Goal: Task Accomplishment & Management: Manage account settings

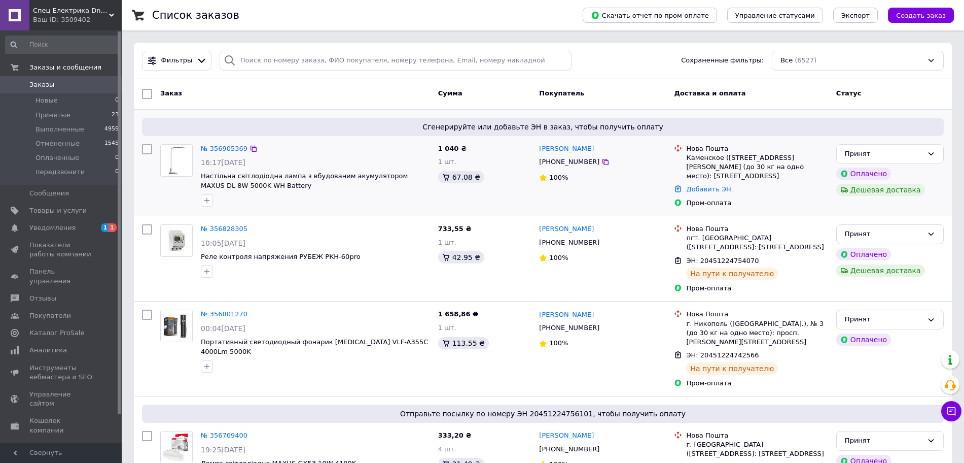
click at [172, 157] on img at bounding box center [176, 160] width 31 height 31
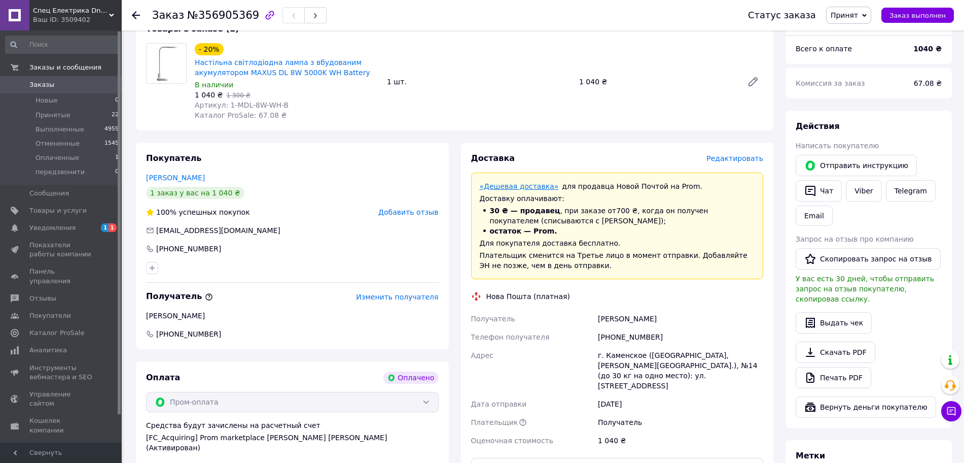
scroll to position [317, 0]
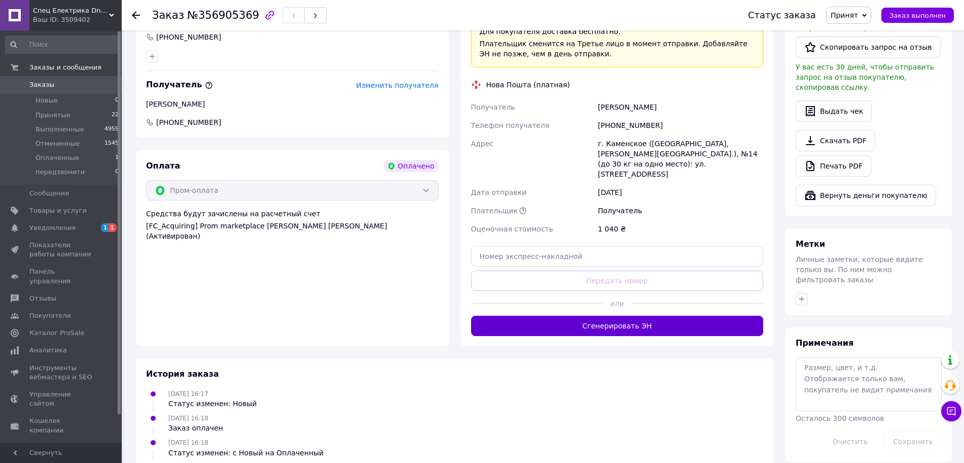
click at [609, 321] on button "Сгенерировать ЭН" at bounding box center [617, 325] width 293 height 20
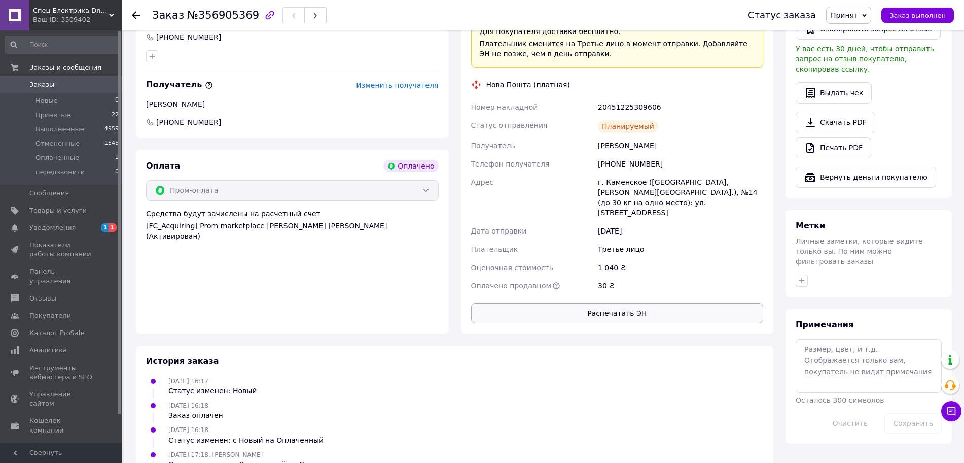
click at [580, 303] on button "Распечатать ЭН" at bounding box center [617, 313] width 293 height 20
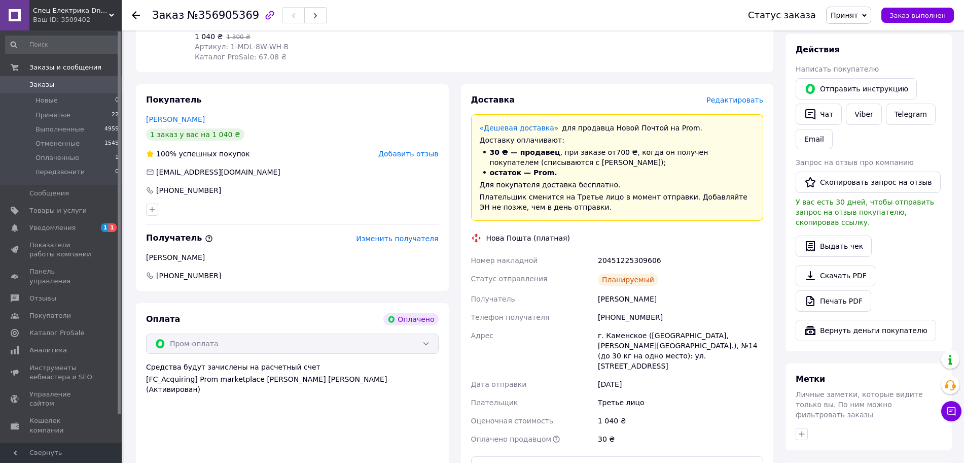
scroll to position [0, 0]
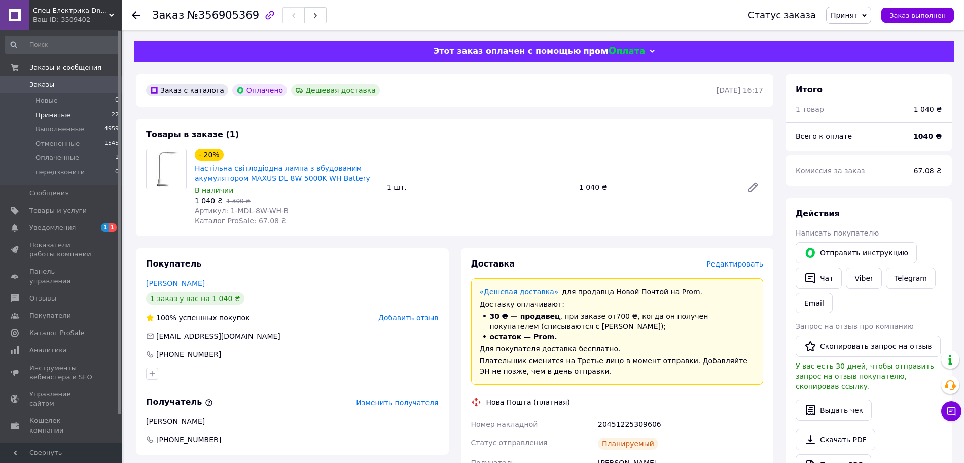
click at [60, 113] on span "Принятые" at bounding box center [53, 115] width 35 height 9
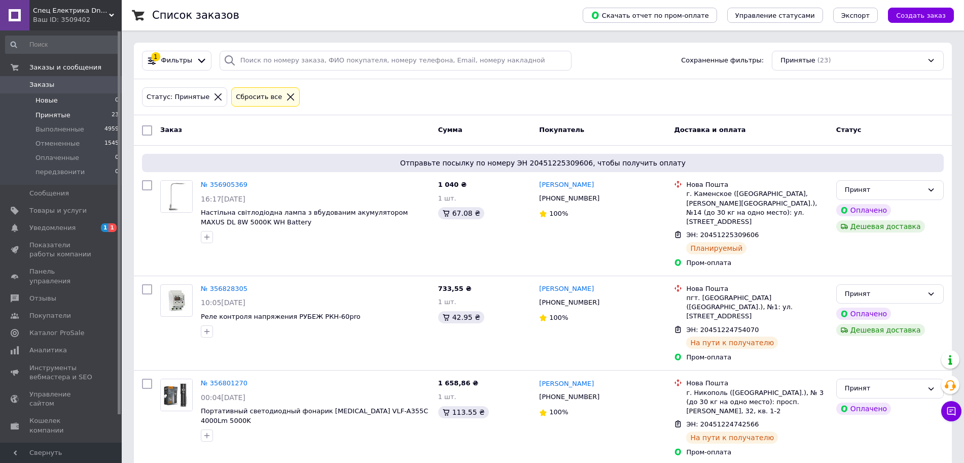
click at [48, 100] on span "Новые" at bounding box center [47, 100] width 22 height 9
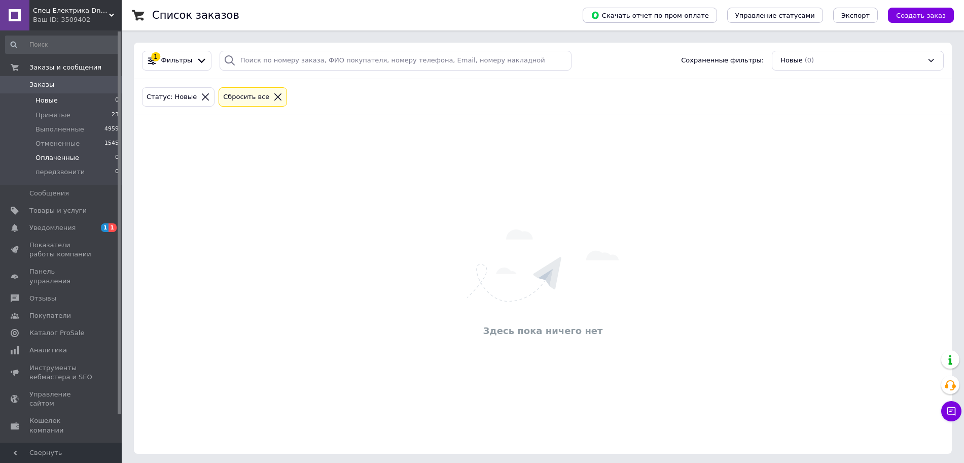
click at [54, 159] on span "Оплаченные" at bounding box center [58, 157] width 44 height 9
click at [58, 119] on span "Принятые" at bounding box center [53, 115] width 35 height 9
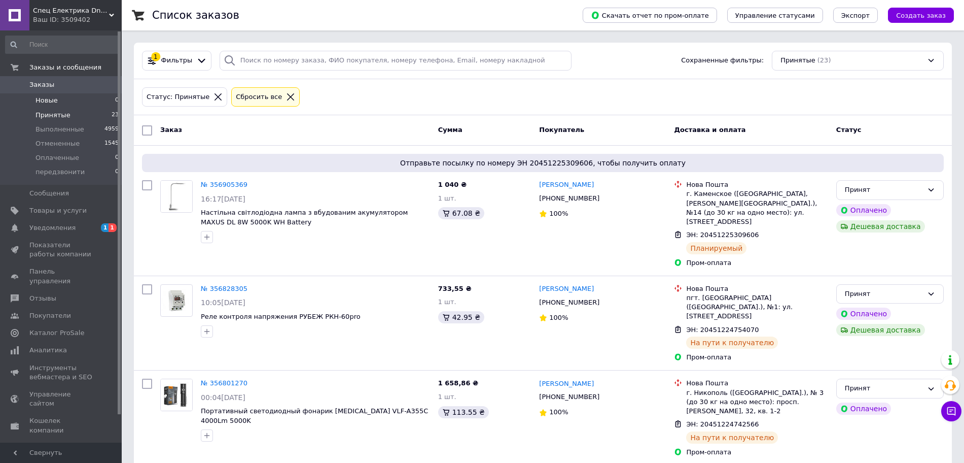
click at [50, 99] on span "Новые" at bounding box center [47, 100] width 22 height 9
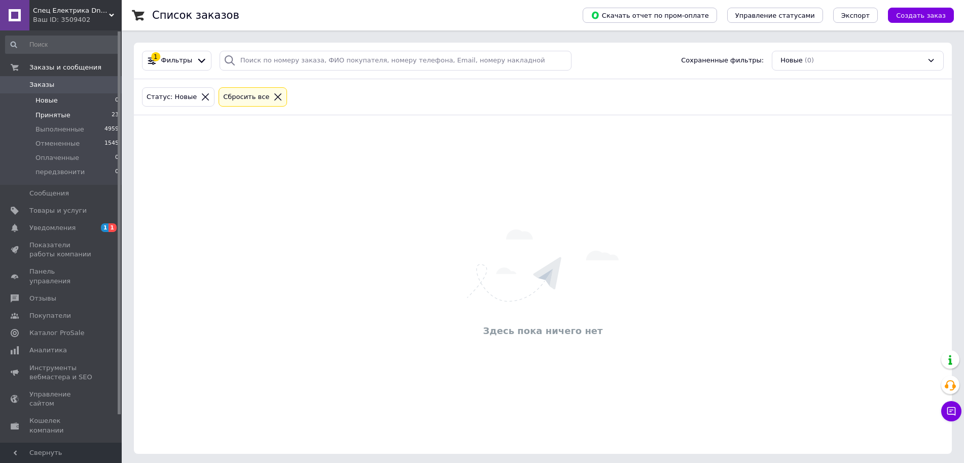
click at [67, 118] on li "Принятые 23" at bounding box center [62, 115] width 125 height 14
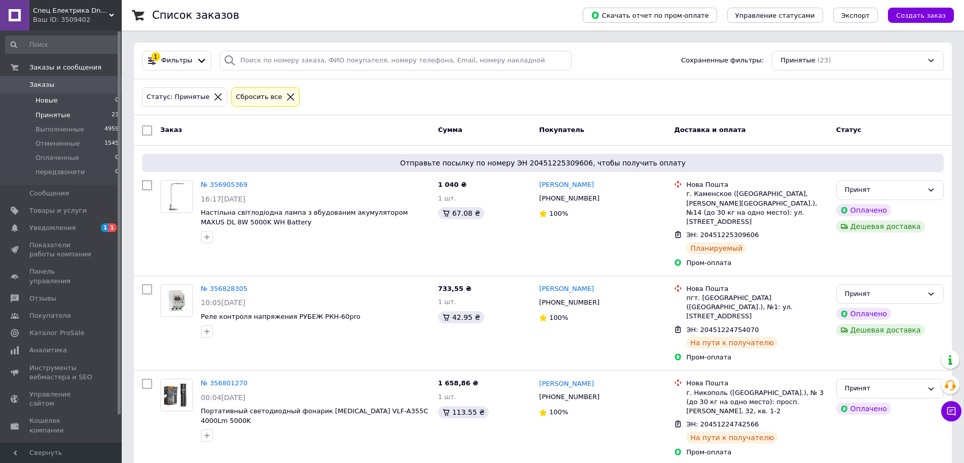
click at [62, 102] on li "Новые 0" at bounding box center [62, 100] width 125 height 14
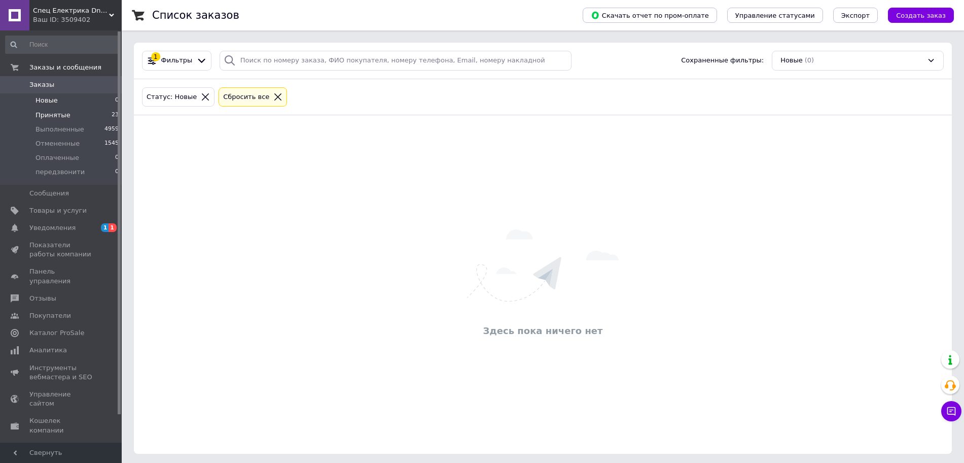
click at [59, 117] on span "Принятые" at bounding box center [53, 115] width 35 height 9
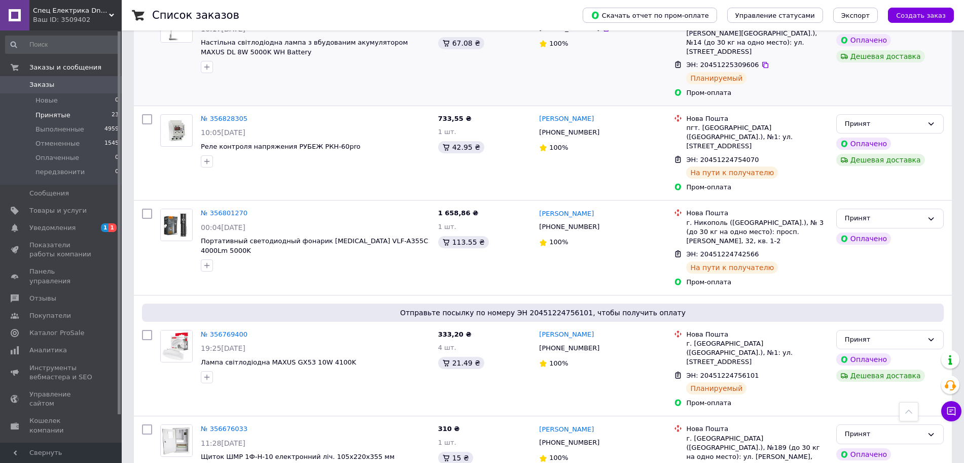
scroll to position [105, 0]
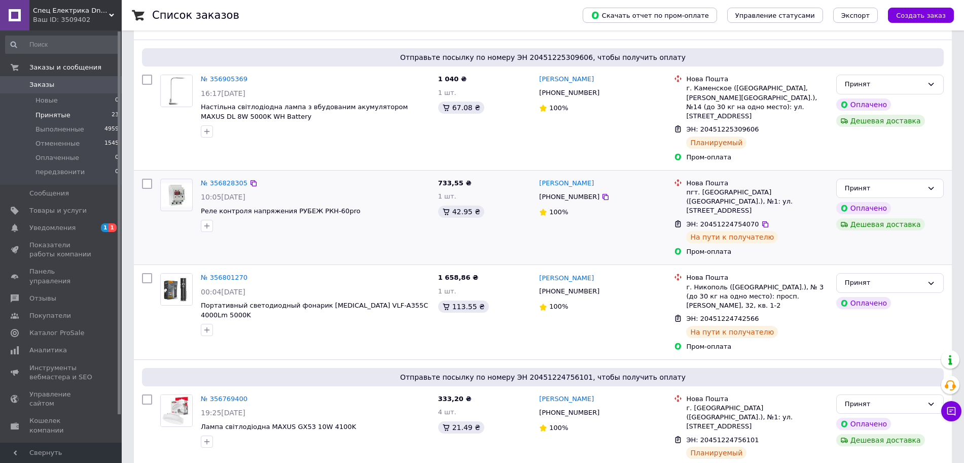
click at [144, 179] on input "checkbox" at bounding box center [147, 184] width 10 height 10
click at [145, 179] on input "checkbox" at bounding box center [147, 184] width 10 height 10
checkbox input "false"
